Goal: Task Accomplishment & Management: Use online tool/utility

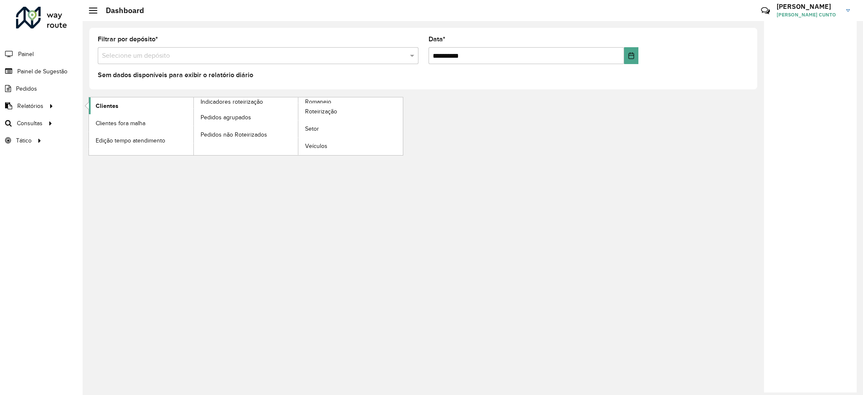
click at [111, 105] on span "Clientes" at bounding box center [107, 106] width 23 height 9
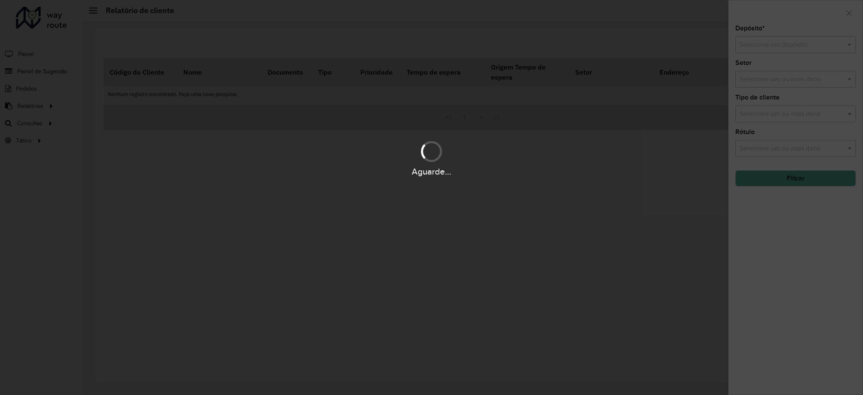
click at [48, 106] on div "Aguarde..." at bounding box center [431, 197] width 863 height 395
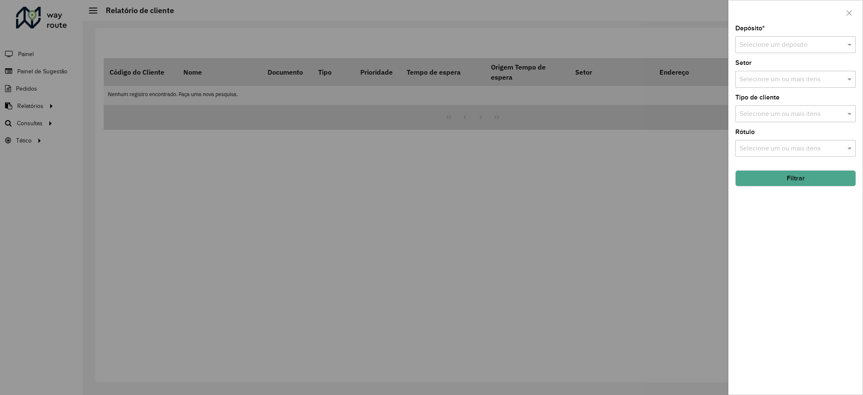
click at [48, 106] on div at bounding box center [431, 197] width 863 height 395
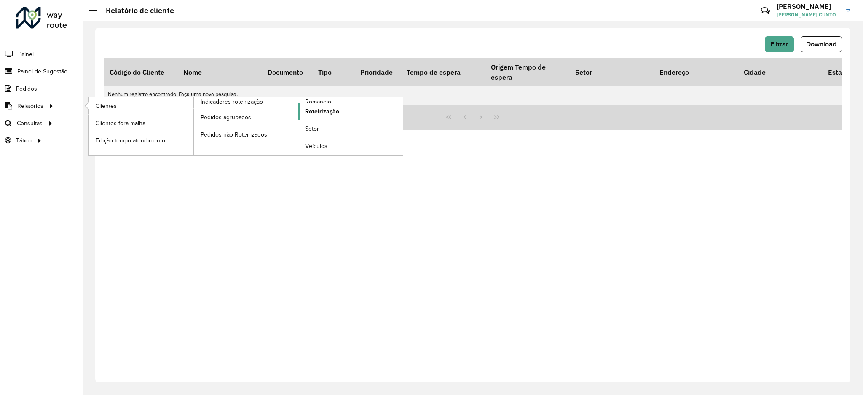
click at [321, 113] on span "Roteirização" at bounding box center [322, 111] width 34 height 9
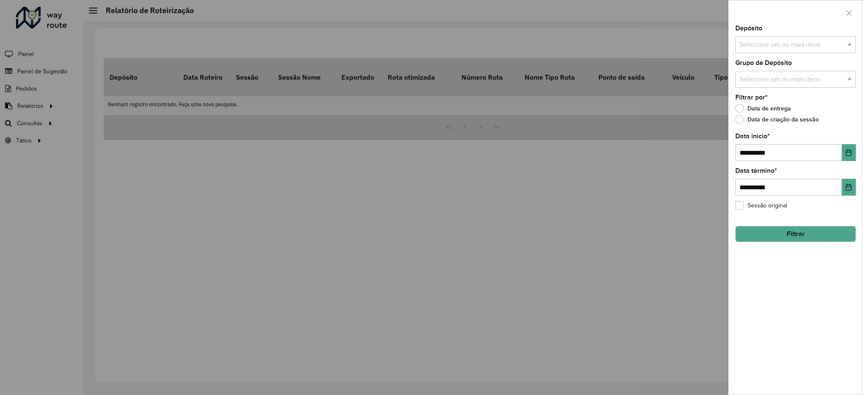
click at [781, 32] on div "Depósito Selecione um ou mais itens" at bounding box center [795, 39] width 120 height 28
click at [782, 45] on input "text" at bounding box center [791, 45] width 108 height 10
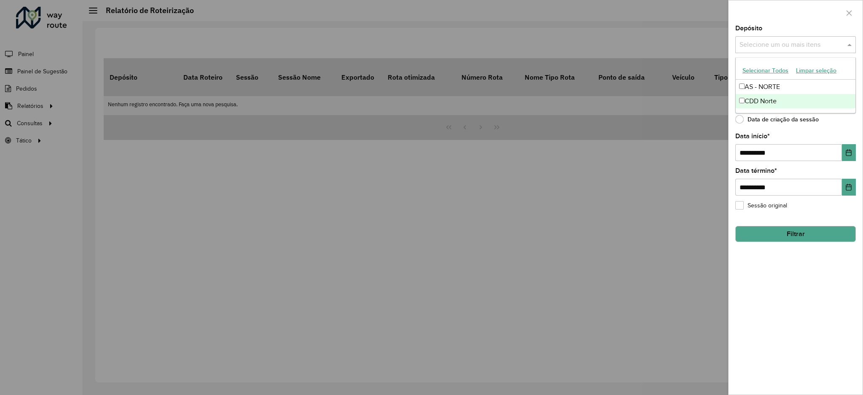
click at [772, 103] on div "CDD Norte" at bounding box center [796, 101] width 120 height 14
click at [811, 26] on div "Depósito Selecione um ou mais itens CDD Norte × ×" at bounding box center [795, 39] width 120 height 28
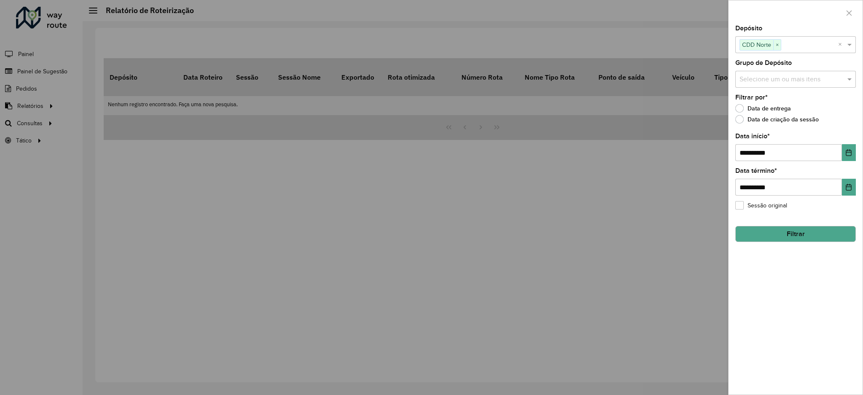
click at [800, 85] on div "Selecione um ou mais itens" at bounding box center [795, 79] width 120 height 17
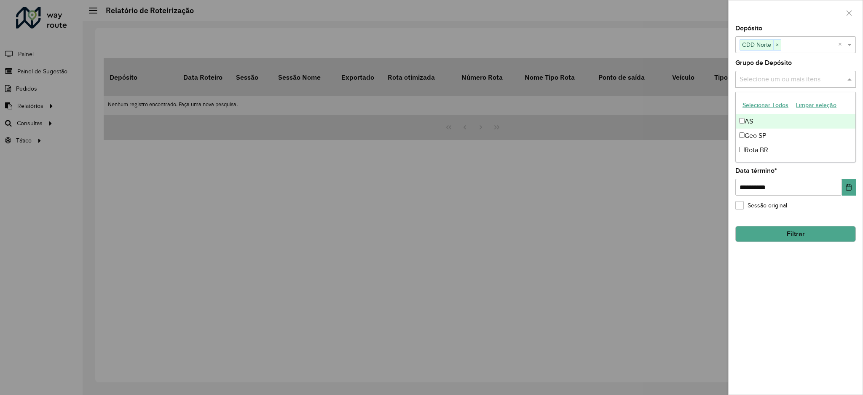
click at [803, 66] on div "Grupo de Depósito Selecione um ou mais itens" at bounding box center [795, 74] width 120 height 28
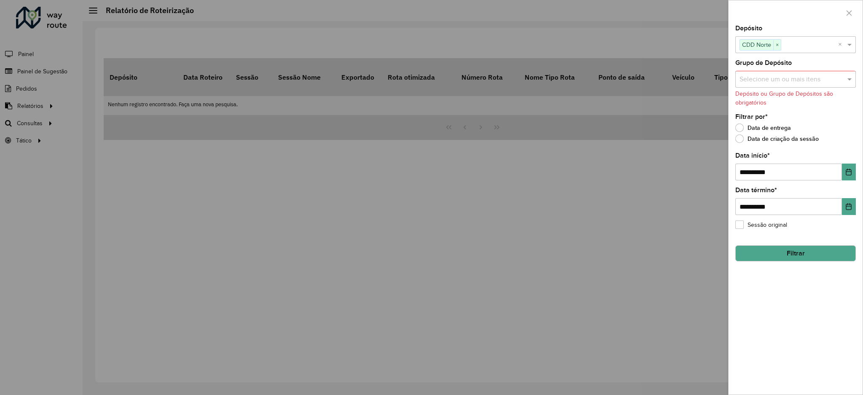
click at [858, 173] on div "**********" at bounding box center [795, 209] width 134 height 369
click at [854, 173] on button "Choose Date" at bounding box center [849, 171] width 14 height 17
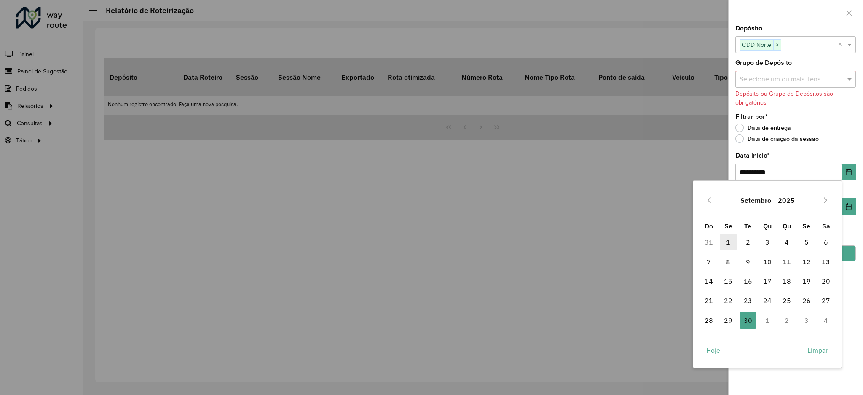
click at [731, 238] on span "1" at bounding box center [728, 241] width 17 height 17
type input "**********"
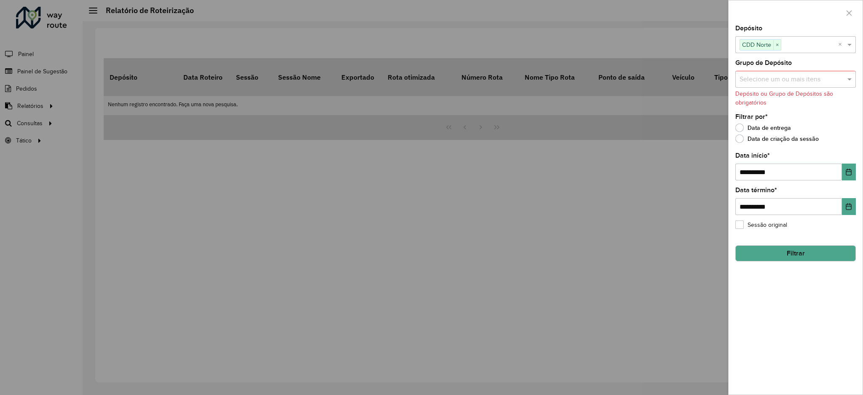
click at [816, 265] on div "**********" at bounding box center [795, 209] width 134 height 369
click at [778, 83] on input "text" at bounding box center [791, 80] width 108 height 10
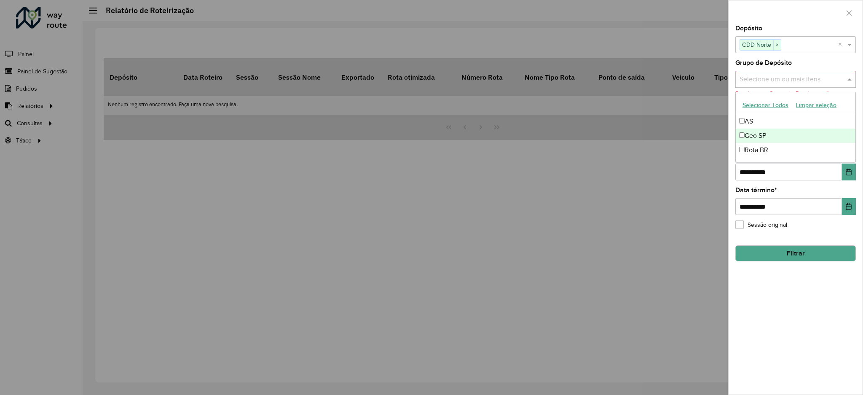
click at [770, 135] on div "Geo SP" at bounding box center [796, 135] width 120 height 14
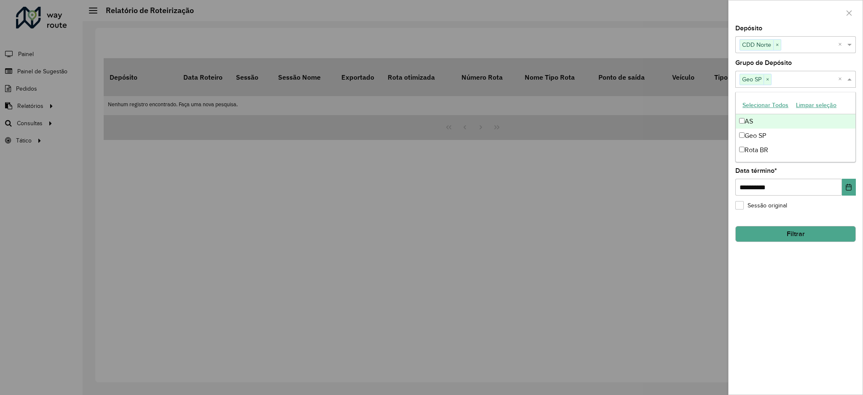
click at [766, 107] on button "Selecionar Todos" at bounding box center [764, 105] width 53 height 13
click at [789, 247] on div "**********" at bounding box center [795, 209] width 134 height 369
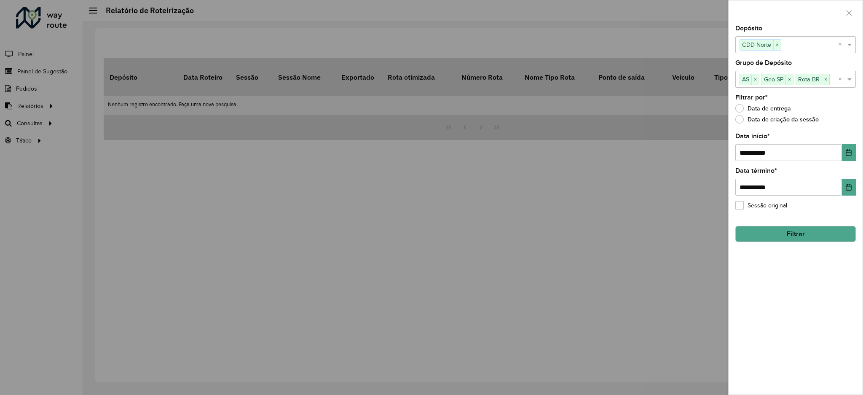
click at [780, 228] on button "Filtrar" at bounding box center [795, 234] width 120 height 16
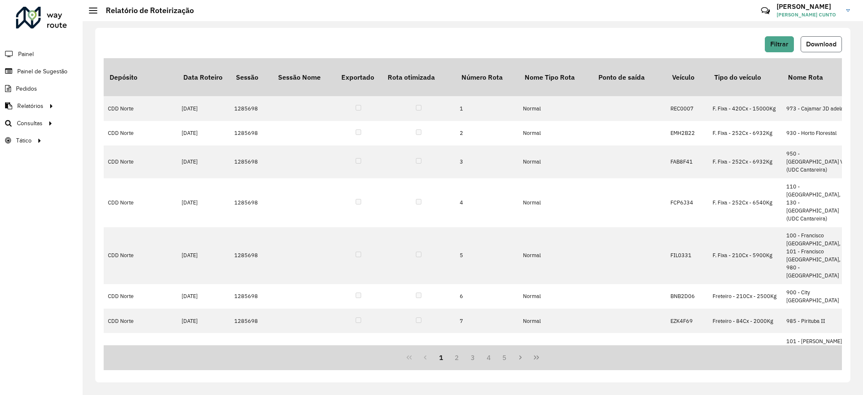
click at [821, 45] on span "Download" at bounding box center [821, 43] width 30 height 7
click at [621, 13] on hb-header "Relatório de Roteirização Críticas? Dúvidas? Elogios? Sugestões? Entre em conta…" at bounding box center [473, 10] width 780 height 21
